Goal: Information Seeking & Learning: Learn about a topic

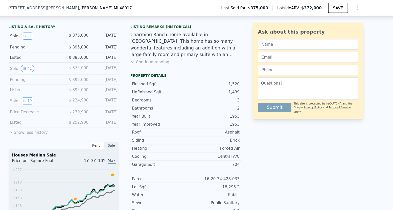
scroll to position [102, 0]
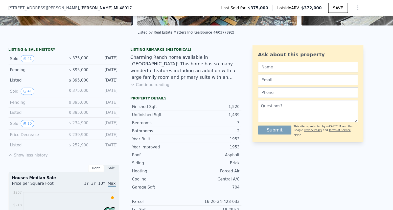
click at [57, 113] on div "Sold 10" at bounding box center [58, 113] width 45 height 7
click at [52, 111] on button "10" at bounding box center [52, 113] width 12 height 7
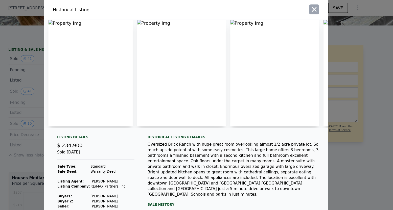
click at [315, 7] on icon "button" at bounding box center [313, 9] width 4 height 4
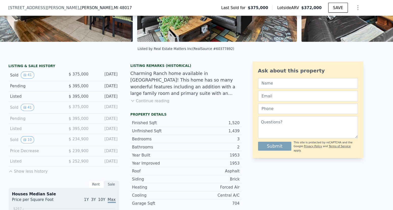
scroll to position [0, 0]
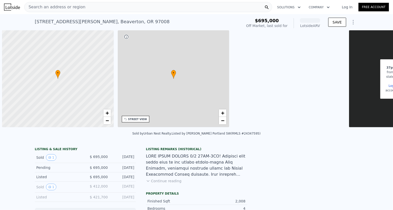
scroll to position [0, 2]
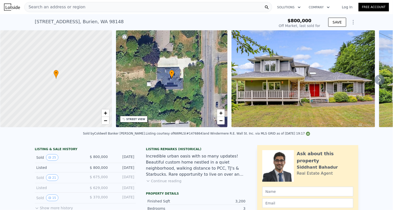
scroll to position [16, 0]
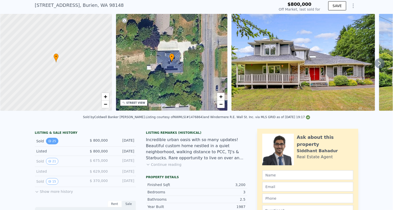
click at [54, 142] on button "25" at bounding box center [52, 141] width 12 height 7
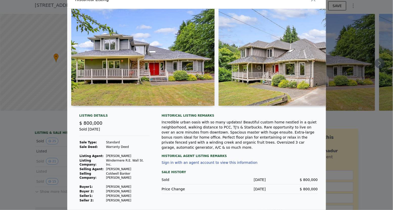
scroll to position [0, 0]
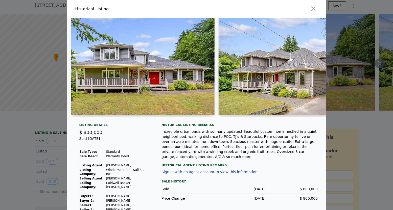
click at [54, 155] on div at bounding box center [196, 105] width 393 height 210
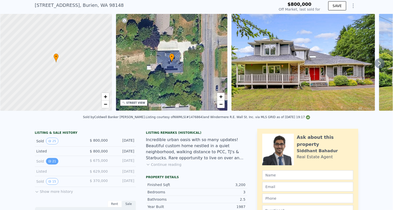
click at [53, 162] on button "21" at bounding box center [52, 161] width 12 height 7
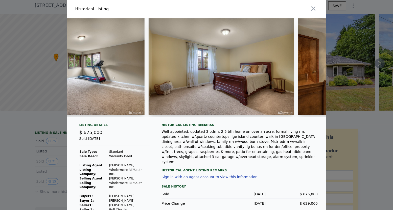
scroll to position [0, 2073]
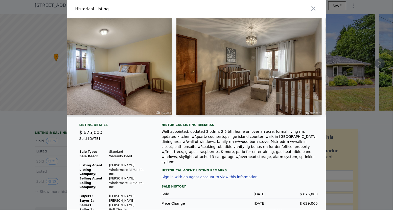
click at [15, 159] on div at bounding box center [196, 105] width 393 height 210
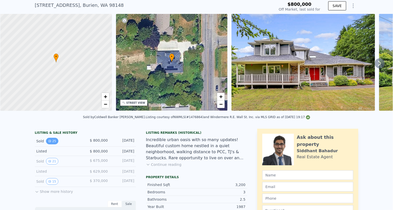
click at [54, 140] on button "25" at bounding box center [52, 141] width 12 height 7
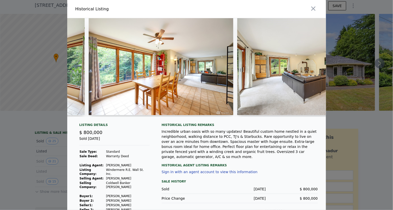
scroll to position [0, 1562]
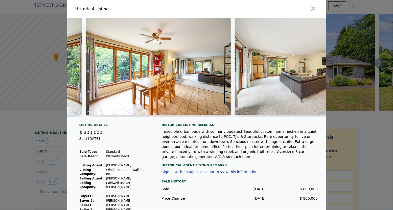
click at [28, 101] on div at bounding box center [196, 105] width 393 height 210
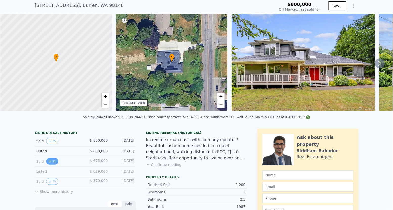
click at [54, 162] on button "21" at bounding box center [52, 161] width 12 height 7
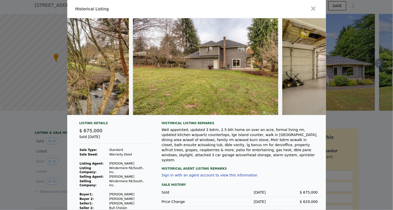
scroll to position [0, 2824]
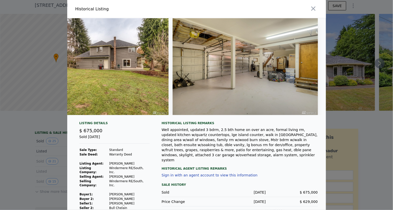
click at [24, 140] on div at bounding box center [196, 105] width 393 height 210
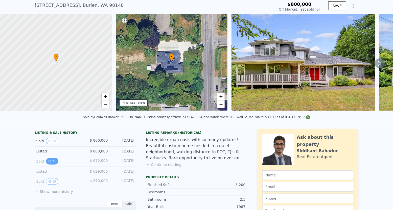
click at [53, 158] on button "21" at bounding box center [52, 161] width 12 height 7
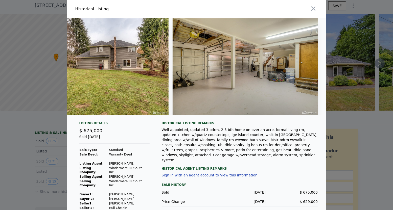
click at [54, 107] on div at bounding box center [196, 105] width 393 height 210
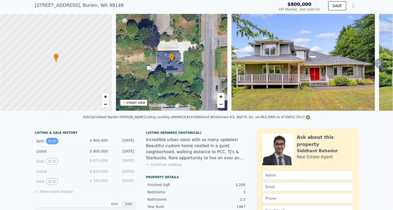
click at [49, 139] on button "25" at bounding box center [52, 141] width 12 height 7
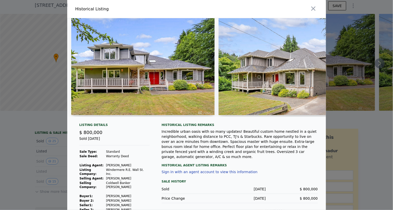
click at [191, 86] on img at bounding box center [142, 66] width 143 height 97
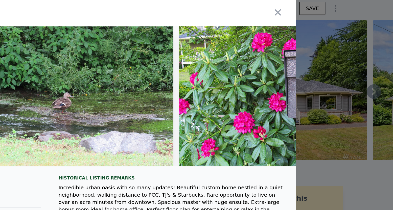
scroll to position [0, 3369]
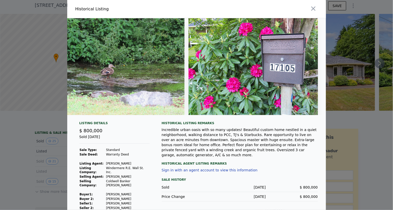
click at [307, 7] on div at bounding box center [263, 9] width 128 height 18
click at [312, 11] on icon "button" at bounding box center [313, 8] width 7 height 7
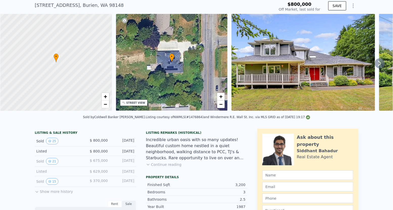
type input "$ 1,466,000"
type input "$ 492,071"
click at [49, 160] on icon "View historical data" at bounding box center [49, 161] width 3 height 3
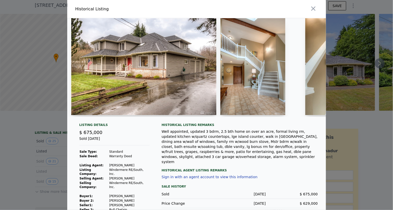
click at [49, 158] on div at bounding box center [196, 105] width 393 height 210
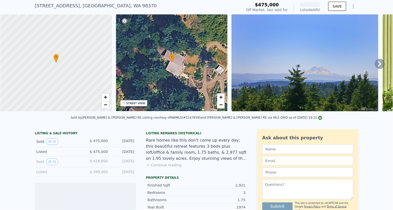
scroll to position [16, 0]
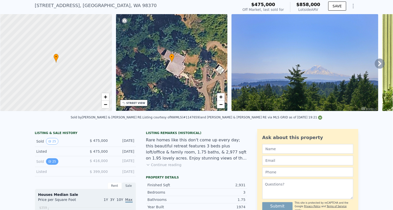
click at [52, 161] on button "25" at bounding box center [52, 162] width 12 height 7
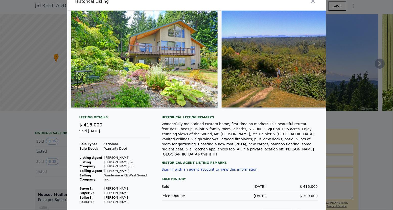
scroll to position [8, 0]
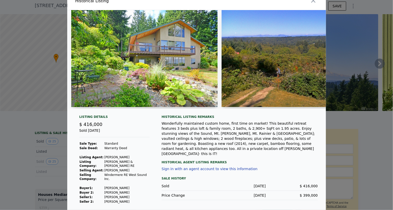
click at [41, 169] on div at bounding box center [196, 105] width 393 height 210
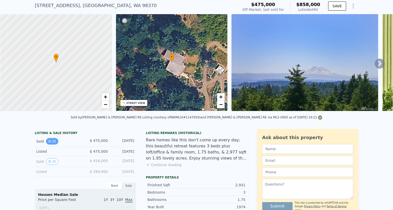
click at [52, 142] on button "25" at bounding box center [52, 141] width 12 height 7
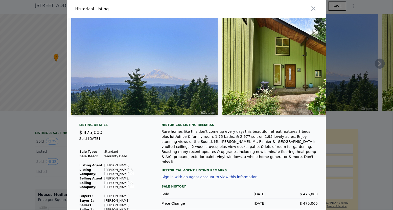
scroll to position [1, 0]
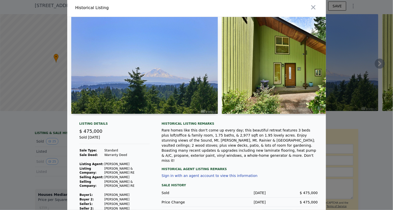
click at [54, 151] on div at bounding box center [196, 105] width 393 height 210
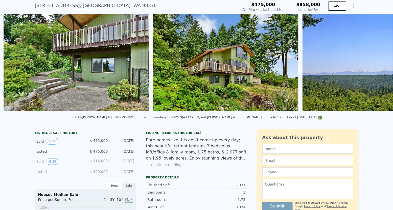
scroll to position [0, 2922]
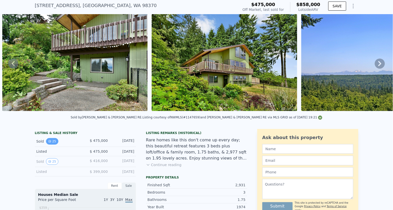
click at [52, 143] on button "25" at bounding box center [52, 141] width 12 height 7
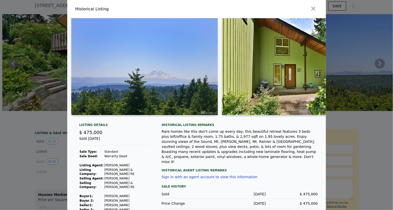
click at [46, 147] on div at bounding box center [196, 105] width 393 height 210
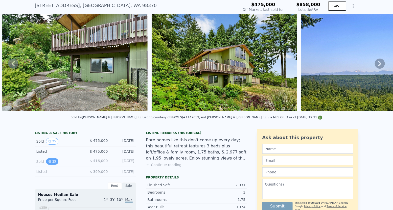
click at [50, 161] on icon "View historical data" at bounding box center [50, 162] width 2 height 2
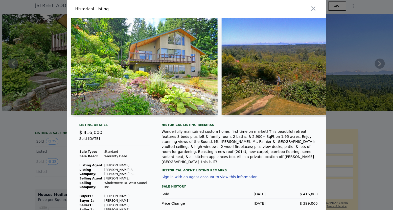
click at [51, 160] on div at bounding box center [196, 105] width 393 height 210
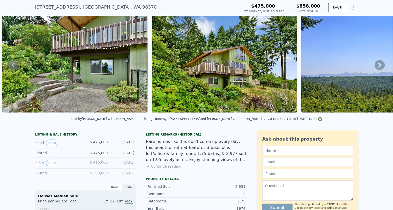
scroll to position [0, 0]
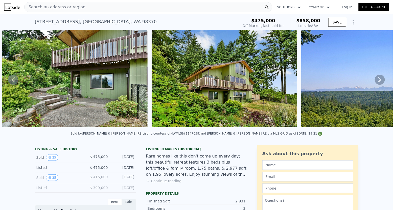
click at [4, 4] on div "Search an address or region Solutions Company Open main menu Log In Free Account" at bounding box center [196, 7] width 393 height 12
click at [12, 7] on img at bounding box center [12, 7] width 16 height 7
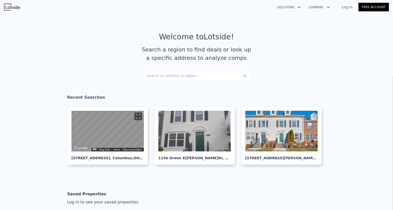
click at [175, 74] on div "Search an address or region..." at bounding box center [197, 75] width 108 height 11
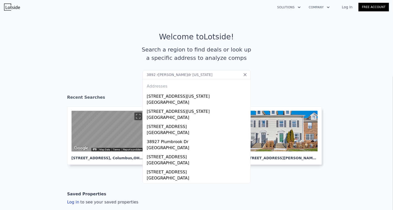
click at [173, 74] on input "3892 r[PERSON_NAME]dr [US_STATE]" at bounding box center [197, 74] width 108 height 9
click at [205, 74] on input "3892 [PERSON_NAME] dr [GEOGRAPHIC_DATA][US_STATE]" at bounding box center [197, 74] width 108 height 9
click at [155, 75] on input "3892 [PERSON_NAME] dr [GEOGRAPHIC_DATA][US_STATE]" at bounding box center [197, 74] width 108 height 9
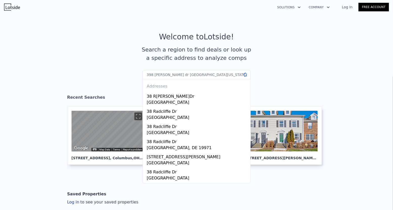
type input "3986 [PERSON_NAME] dr [GEOGRAPHIC_DATA][US_STATE]"
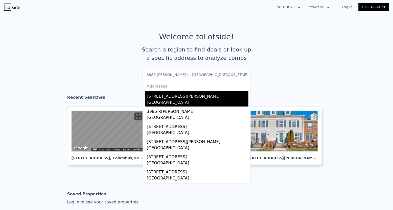
click at [160, 102] on div "[GEOGRAPHIC_DATA]" at bounding box center [198, 103] width 102 height 7
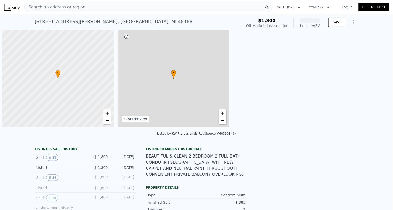
scroll to position [0, 2]
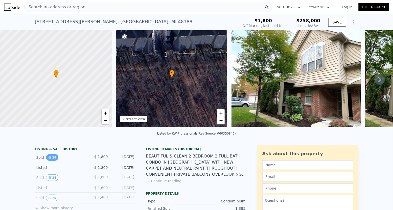
click at [55, 159] on button "28" at bounding box center [52, 158] width 12 height 7
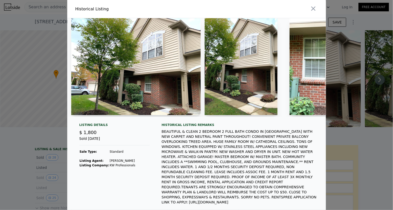
drag, startPoint x: 135, startPoint y: 165, endPoint x: 109, endPoint y: 166, distance: 26.1
click at [108, 166] on div "Listing Details $ 1,800 Sold [DATE]5 Sale Type: Standard Listing Agent: [PERSON…" at bounding box center [114, 178] width 78 height 111
click at [110, 166] on td "KW Professionals" at bounding box center [123, 165] width 26 height 5
drag, startPoint x: 136, startPoint y: 165, endPoint x: 109, endPoint y: 165, distance: 27.3
click at [109, 165] on div "Listing Details $ 1,800 Sold [DATE]5 Sale Type: Standard Listing Agent: [PERSON…" at bounding box center [114, 178] width 78 height 111
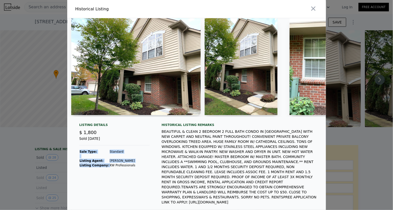
copy tbody "Sale Type: Standard Listing Agent: [PERSON_NAME]Listing Company:"
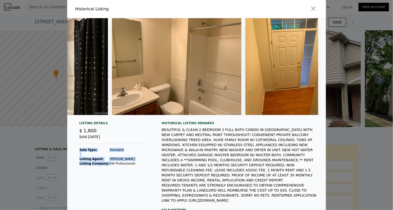
scroll to position [24, 0]
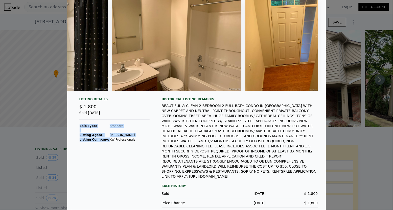
click at [53, 176] on div at bounding box center [196, 105] width 393 height 210
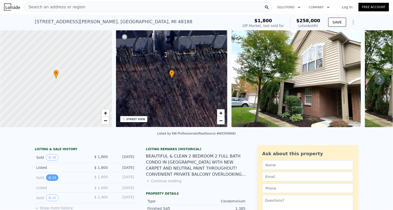
click at [53, 177] on button "24" at bounding box center [52, 178] width 12 height 7
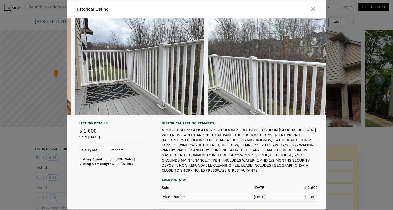
scroll to position [0, 2968]
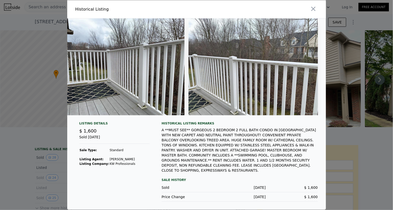
click at [56, 126] on div at bounding box center [196, 105] width 393 height 210
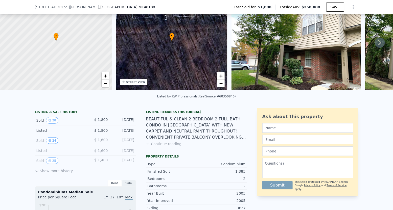
scroll to position [46, 0]
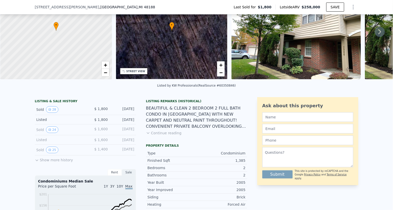
click at [50, 161] on button "Show more history" at bounding box center [54, 159] width 38 height 7
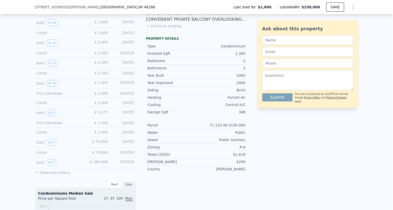
scroll to position [156, 0]
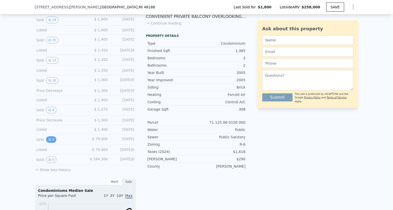
click at [51, 138] on icon "View historical data" at bounding box center [49, 139] width 3 height 3
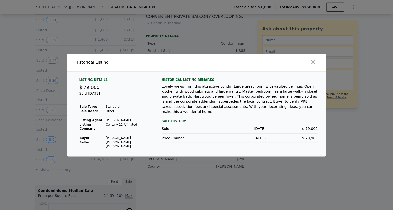
click at [120, 137] on td "[PERSON_NAME]" at bounding box center [128, 138] width 44 height 5
click at [135, 136] on td "[PERSON_NAME]" at bounding box center [128, 138] width 44 height 5
drag, startPoint x: 128, startPoint y: 138, endPoint x: 108, endPoint y: 136, distance: 19.3
click at [108, 136] on td "[PERSON_NAME]" at bounding box center [128, 138] width 44 height 5
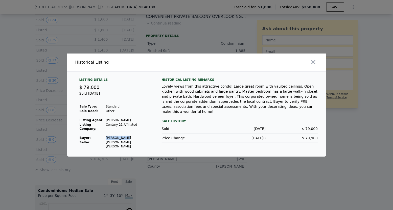
copy td "[PERSON_NAME]"
click at [41, 132] on div at bounding box center [196, 105] width 393 height 210
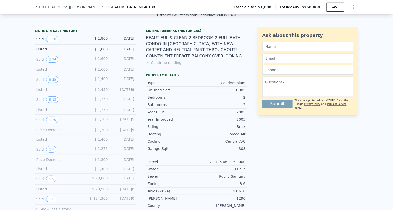
scroll to position [114, 0]
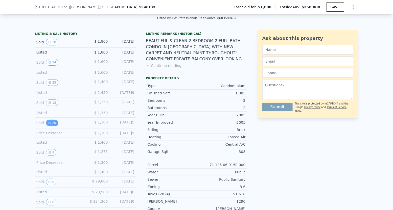
click at [52, 121] on button "20" at bounding box center [52, 123] width 12 height 7
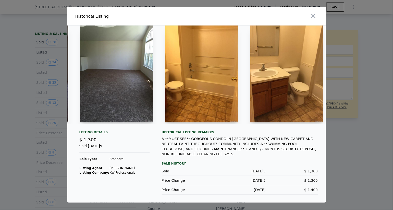
scroll to position [0, 1352]
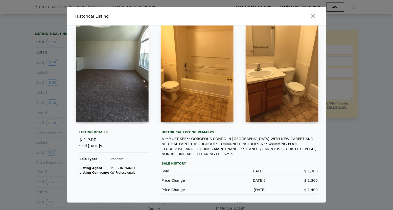
click at [65, 96] on div at bounding box center [196, 105] width 393 height 210
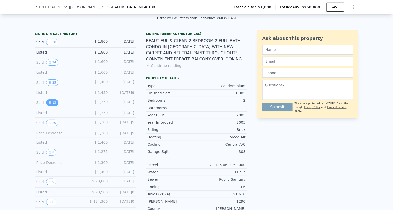
click at [54, 101] on button "13" at bounding box center [52, 103] width 12 height 7
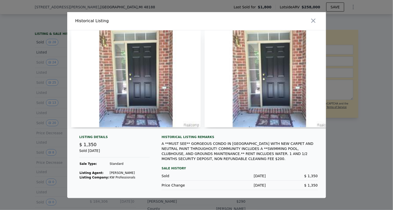
scroll to position [0, 3]
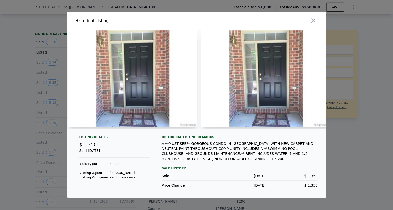
click at [3, 99] on div at bounding box center [196, 105] width 393 height 210
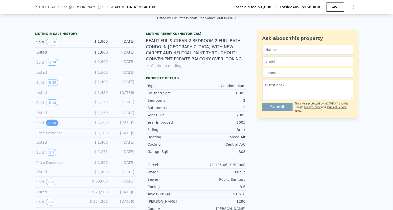
click at [51, 120] on button "20" at bounding box center [52, 123] width 12 height 7
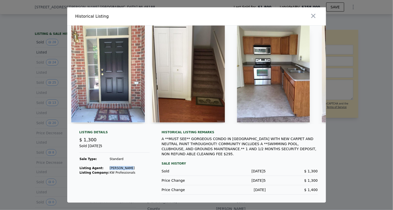
drag, startPoint x: 128, startPoint y: 169, endPoint x: 109, endPoint y: 168, distance: 19.2
click at [110, 168] on td "[PERSON_NAME]" at bounding box center [123, 168] width 26 height 5
copy td "[PERSON_NAME]"
click at [314, 15] on icon "button" at bounding box center [313, 16] width 4 height 4
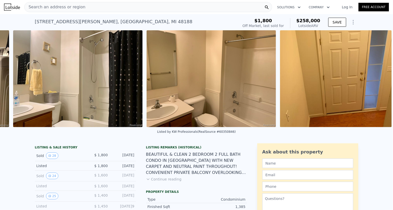
scroll to position [0, 3507]
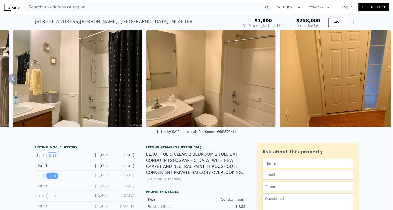
click at [54, 176] on button "24" at bounding box center [52, 176] width 12 height 7
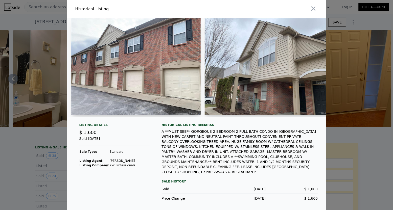
click at [158, 76] on img at bounding box center [136, 66] width 130 height 97
click at [47, 66] on div at bounding box center [196, 105] width 393 height 210
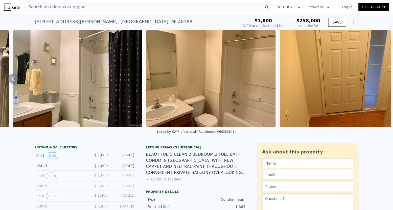
click at [119, 10] on div "Search an address or region" at bounding box center [148, 7] width 248 height 10
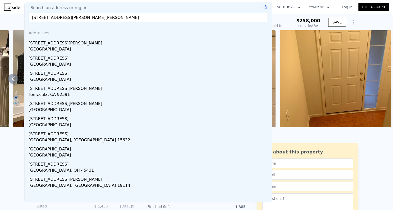
type input "[STREET_ADDRESS][PERSON_NAME][PERSON_NAME]"
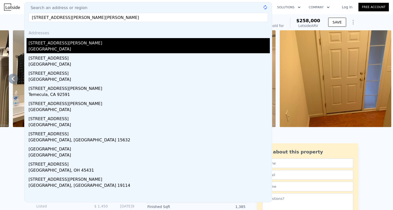
click at [69, 48] on div "[GEOGRAPHIC_DATA]" at bounding box center [150, 49] width 242 height 7
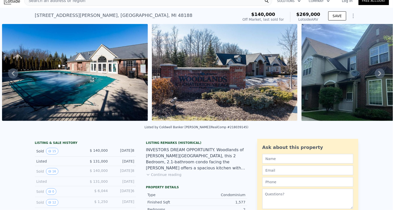
scroll to position [0, 1677]
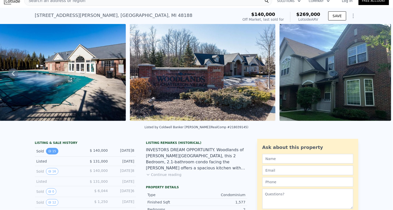
click at [50, 151] on icon "View historical data" at bounding box center [49, 151] width 3 height 3
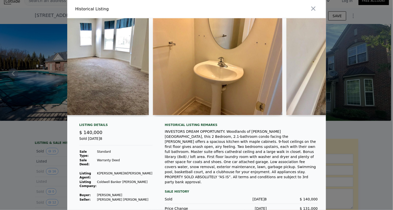
scroll to position [0, 318]
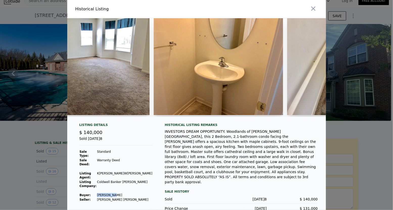
drag, startPoint x: 120, startPoint y: 182, endPoint x: 105, endPoint y: 182, distance: 14.9
click at [105, 193] on td "[PERSON_NAME]" at bounding box center [125, 195] width 56 height 5
click at [129, 189] on td at bounding box center [125, 191] width 56 height 5
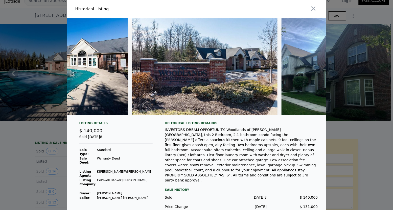
scroll to position [0, 1745]
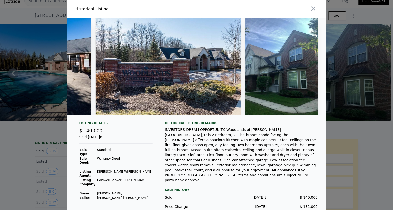
click at [295, 75] on img at bounding box center [281, 66] width 73 height 97
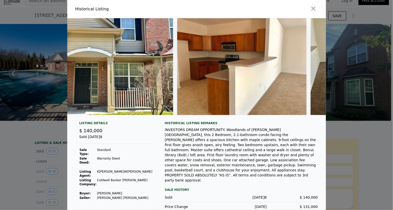
scroll to position [0, 0]
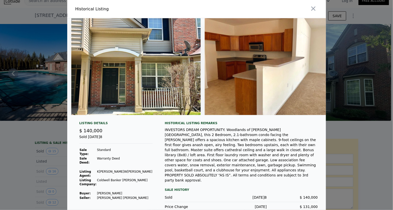
click at [26, 115] on div at bounding box center [196, 105] width 393 height 210
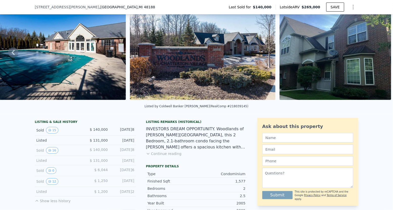
scroll to position [38, 0]
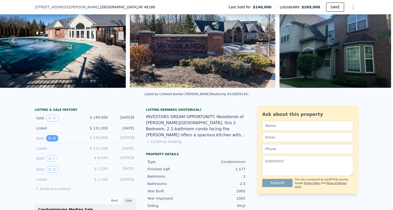
click at [49, 140] on button "16" at bounding box center [52, 138] width 12 height 7
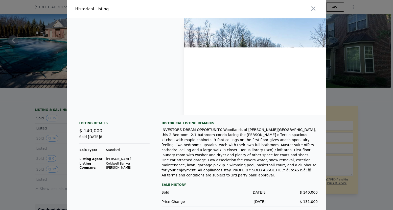
scroll to position [0, 1810]
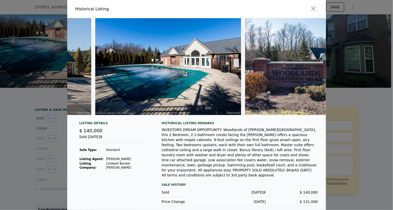
click at [36, 149] on div at bounding box center [196, 105] width 393 height 210
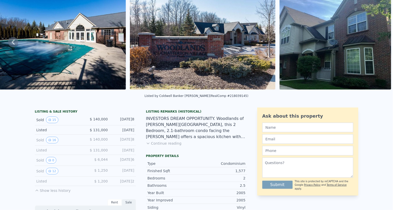
scroll to position [0, 0]
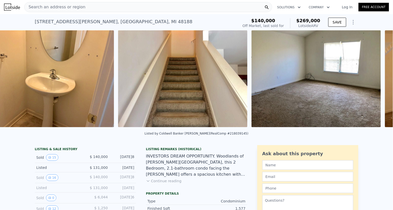
type input "1"
type input "1669"
checkbox input "false"
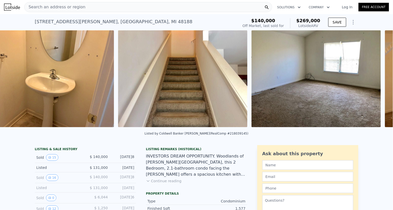
checkbox input "true"
type input "$ 258,000"
type input "$ 236,513"
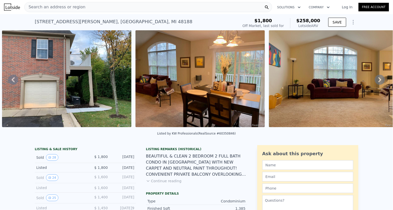
click at [117, 11] on div "Search an address or region" at bounding box center [148, 7] width 248 height 10
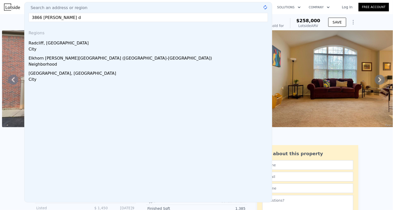
type input "[STREET_ADDRESS][PERSON_NAME]"
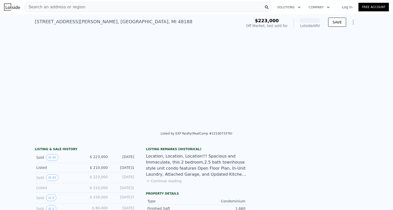
scroll to position [0, 579]
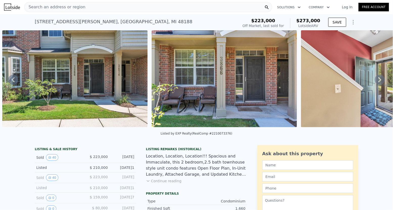
click at [83, 15] on div "[STREET_ADDRESS][PERSON_NAME] Sold [DATE]1 for $223k (~ARV $273k ) $223,000 Off…" at bounding box center [197, 22] width 324 height 16
click at [85, 9] on div "Search an address or region" at bounding box center [148, 7] width 248 height 10
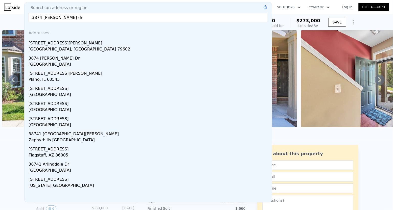
type input "[STREET_ADDRESS][PERSON_NAME]"
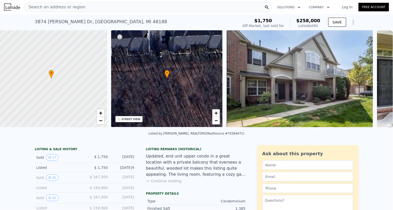
scroll to position [0, 2]
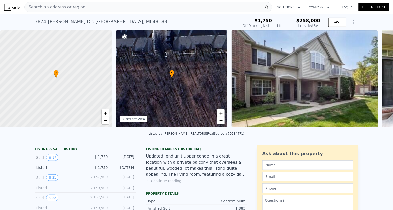
type input "3"
type input "2"
type input "3"
type input "1785"
type input "0"
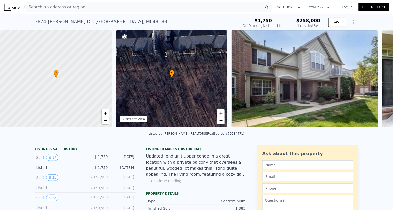
type input "0"
checkbox input "false"
checkbox input "true"
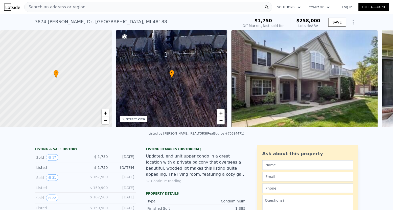
type input "$ 273,000"
type input "$ 18,551"
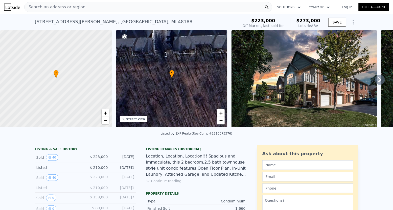
type input "2"
type input "1"
type input "2.5"
type input "1669"
checkbox input "false"
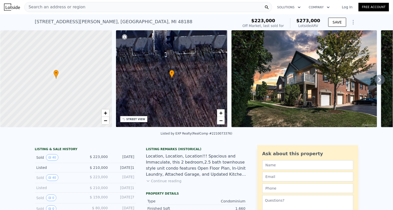
checkbox input "false"
type input "$ 258,000"
type input "$ 236,884"
checkbox input "false"
checkbox input "true"
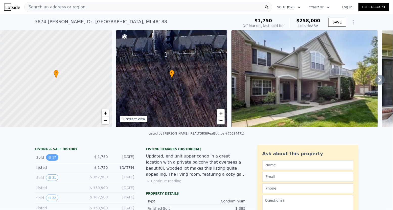
click at [51, 158] on icon "View historical data" at bounding box center [49, 157] width 3 height 3
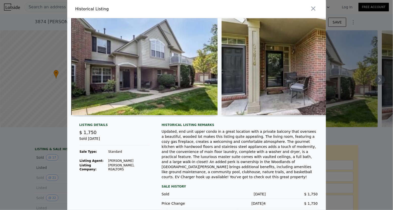
click at [68, 166] on div "Listing Details $ 1,750 Sold [DATE] Sale Type: Standard Listing Agent: [PERSON_…" at bounding box center [196, 170] width 259 height 94
click at [60, 170] on div at bounding box center [196, 105] width 393 height 210
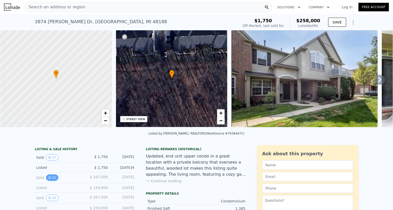
click at [55, 177] on button "21" at bounding box center [52, 178] width 12 height 7
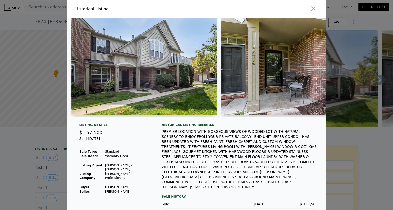
click at [60, 174] on div at bounding box center [196, 105] width 393 height 210
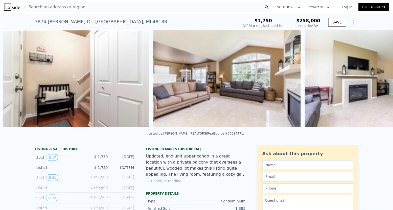
scroll to position [0, 533]
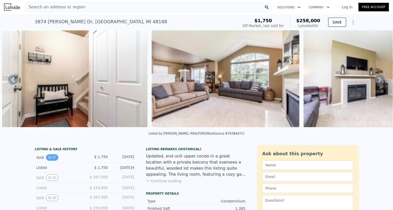
click at [52, 155] on button "17" at bounding box center [52, 158] width 12 height 7
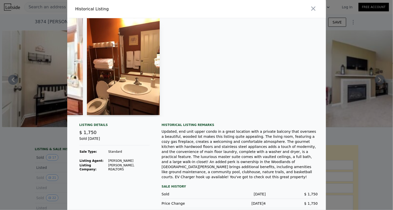
scroll to position [0, 1620]
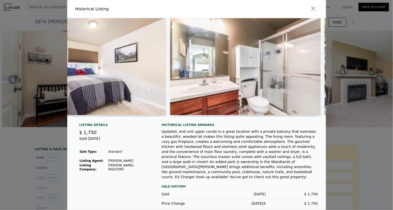
click at [35, 187] on div at bounding box center [196, 105] width 393 height 210
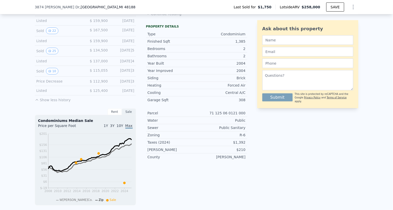
scroll to position [0, 0]
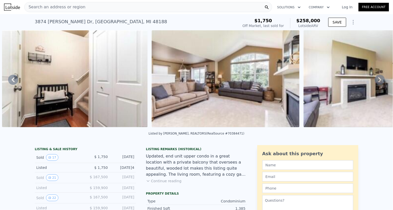
type input "3"
type input "2"
type input "3"
type input "1785"
type input "0"
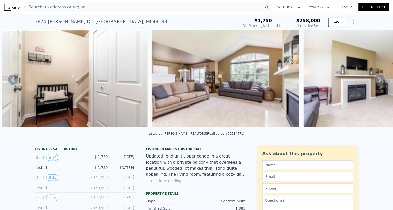
type input "0"
type input "$ 273,000"
type input "$ 18,551"
checkbox input "false"
checkbox input "true"
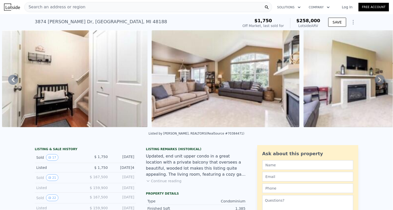
checkbox input "true"
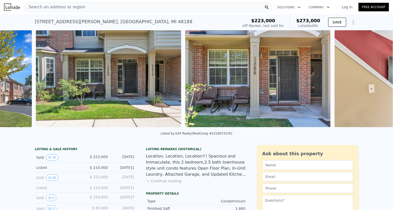
scroll to position [0, 613]
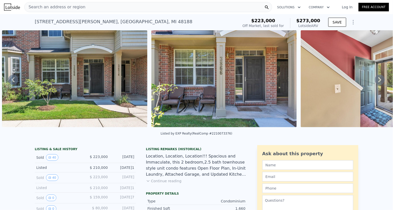
type input "2"
type input "1"
type input "2.5"
type input "1669"
type input "$ 258,000"
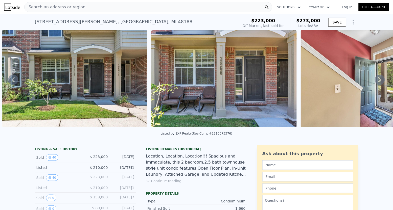
type input "$ 236,884"
checkbox input "false"
checkbox input "true"
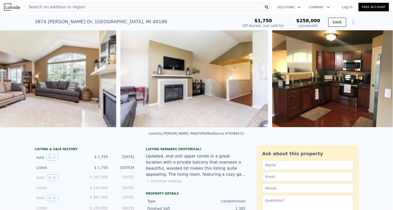
scroll to position [0, 579]
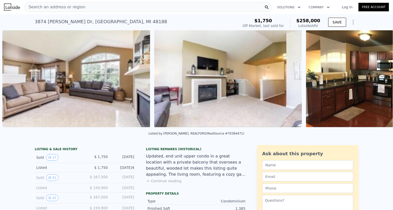
type input "3"
type input "2"
type input "3"
type input "1785"
type input "0"
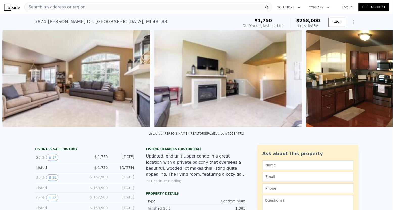
type input "0"
type input "$ 273,000"
type input "$ 18,551"
checkbox input "false"
checkbox input "true"
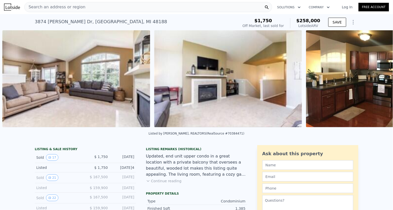
checkbox input "true"
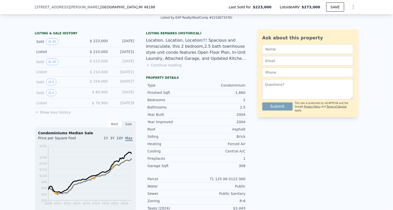
scroll to position [114, 0]
click at [53, 81] on button "0" at bounding box center [51, 82] width 11 height 7
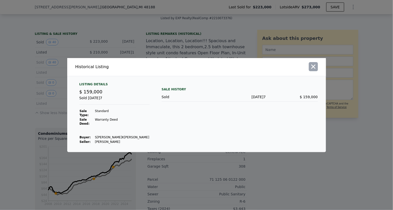
click at [315, 69] on icon "button" at bounding box center [313, 67] width 4 height 4
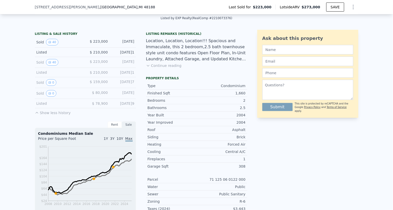
type input "2"
type input "1"
type input "2.5"
type input "1669"
type input "$ 258,000"
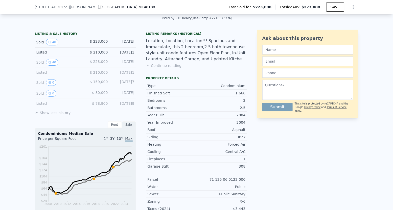
type input "$ 236,513"
checkbox input "false"
checkbox input "true"
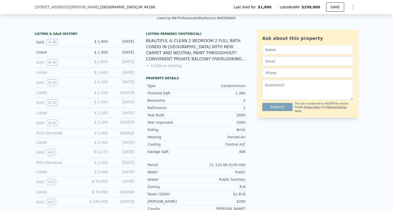
scroll to position [0, 3133]
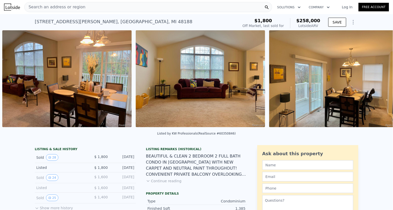
type input "3"
type input "2"
type input "3"
type input "1785"
type input "0"
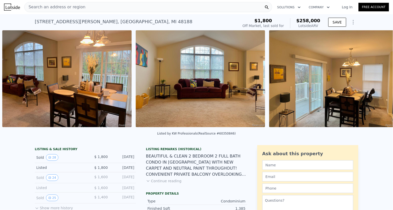
type input "0"
checkbox input "false"
checkbox input "true"
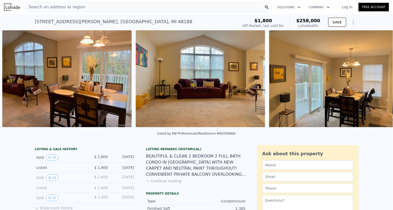
type input "$ 273,000"
type input "$ 18,551"
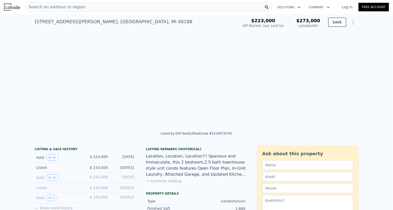
scroll to position [0, 694]
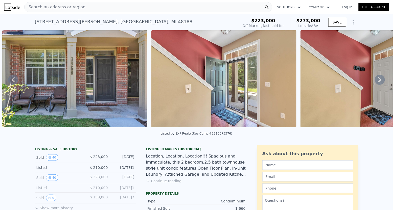
type input "2"
type input "1"
type input "2.5"
type input "1669"
checkbox input "false"
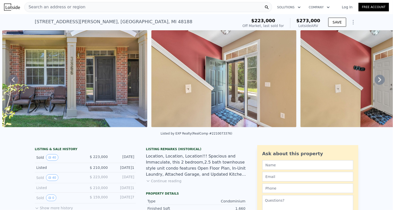
checkbox input "false"
type input "$ 258,000"
type input "$ 236,513"
checkbox input "false"
checkbox input "true"
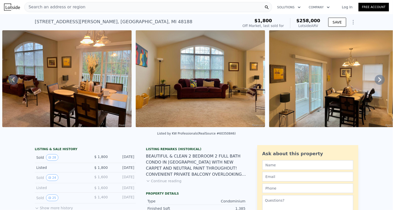
type input "3"
type input "2"
type input "3"
type input "1785"
type input "0"
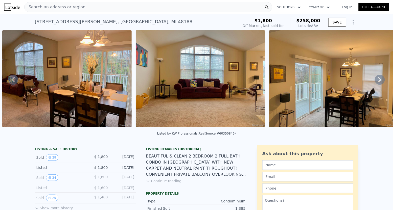
type input "0"
type input "$ 273,000"
type input "$ 18,551"
checkbox input "false"
checkbox input "true"
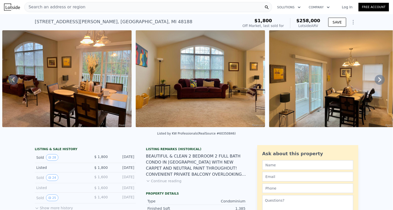
checkbox input "true"
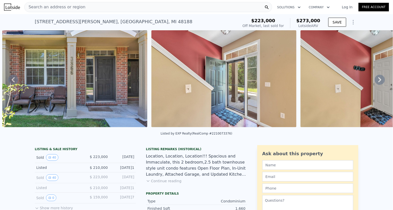
type input "2"
type input "1"
type input "2.5"
type input "1669"
type input "$ 258,000"
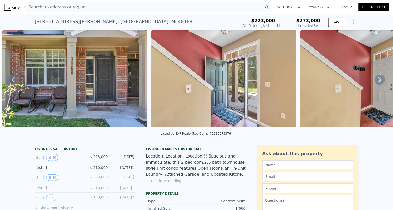
type input "$ 236,884"
checkbox input "false"
checkbox input "true"
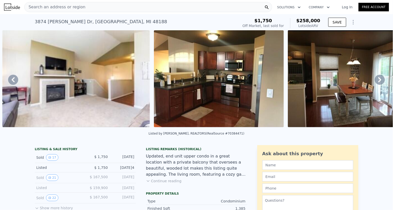
type input "3"
type input "2"
type input "3"
type input "1785"
type input "0"
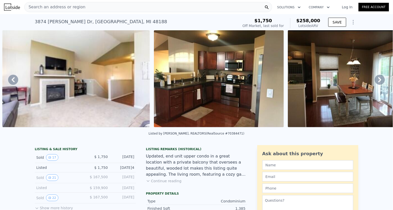
type input "0"
type input "$ 273,000"
type input "$ 18,551"
checkbox input "false"
checkbox input "true"
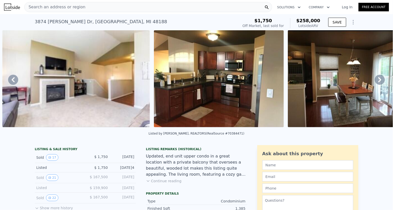
checkbox input "true"
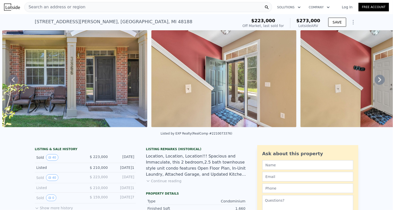
type input "2"
type input "1"
type input "2.5"
type input "1669"
type input "$ 258,000"
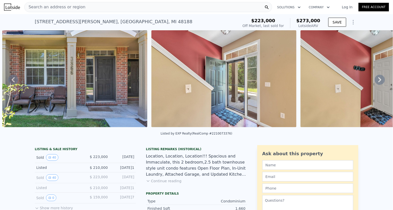
type input "$ 236,884"
checkbox input "false"
checkbox input "true"
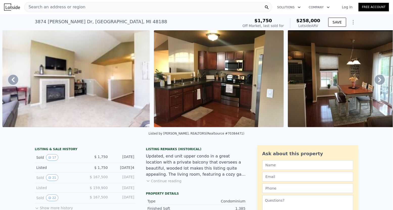
click at [111, 6] on div "Search an address or region" at bounding box center [148, 7] width 248 height 10
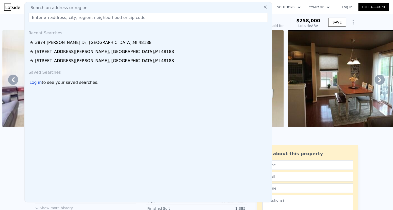
click at [155, 20] on input "text" at bounding box center [149, 17] width 240 height 9
paste input "[STREET_ADDRESS] 1059"
type input "[STREET_ADDRESS] 1059"
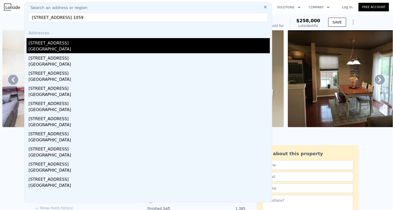
click at [45, 48] on div "[GEOGRAPHIC_DATA]" at bounding box center [150, 49] width 242 height 7
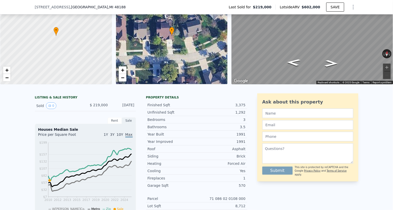
scroll to position [76, 0]
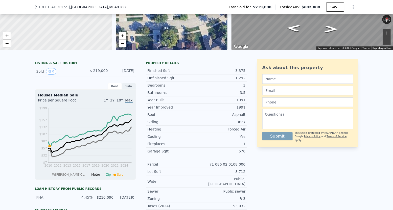
click at [118, 85] on div "Rent" at bounding box center [115, 86] width 14 height 7
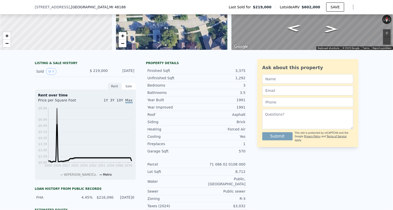
click at [131, 85] on div "Sale" at bounding box center [129, 86] width 14 height 7
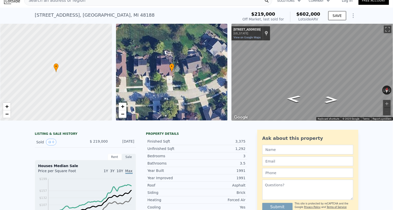
scroll to position [0, 0]
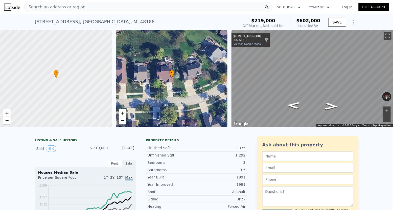
click at [118, 6] on div "Search an address or region" at bounding box center [148, 7] width 248 height 10
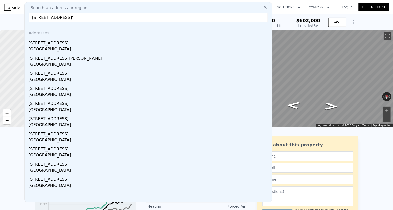
type input "[STREET_ADDRESS]"
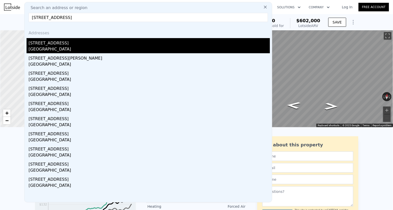
click at [81, 53] on div "[GEOGRAPHIC_DATA]" at bounding box center [150, 49] width 242 height 7
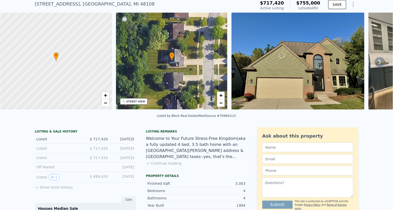
scroll to position [19, 0]
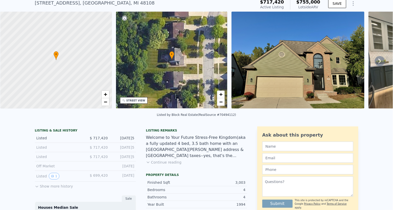
click at [62, 185] on button "Show more history" at bounding box center [54, 185] width 38 height 7
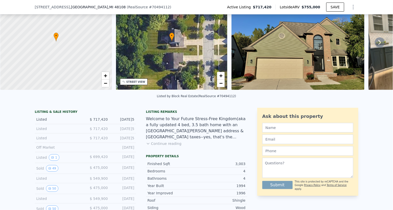
scroll to position [37, 0]
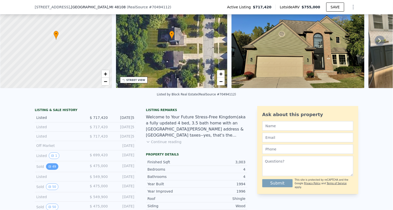
click at [50, 167] on button "49" at bounding box center [52, 167] width 12 height 7
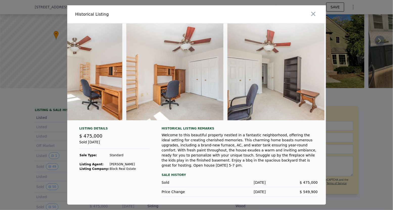
scroll to position [0, 4708]
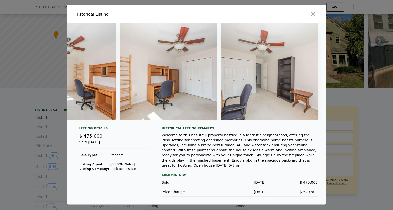
click at [70, 100] on img at bounding box center [67, 72] width 97 height 97
click at [53, 107] on div at bounding box center [196, 105] width 393 height 210
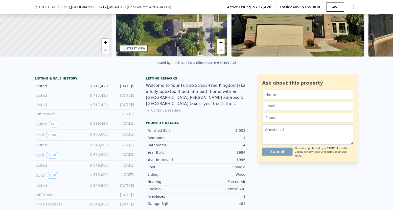
scroll to position [0, 0]
